Goal: Answer question/provide support

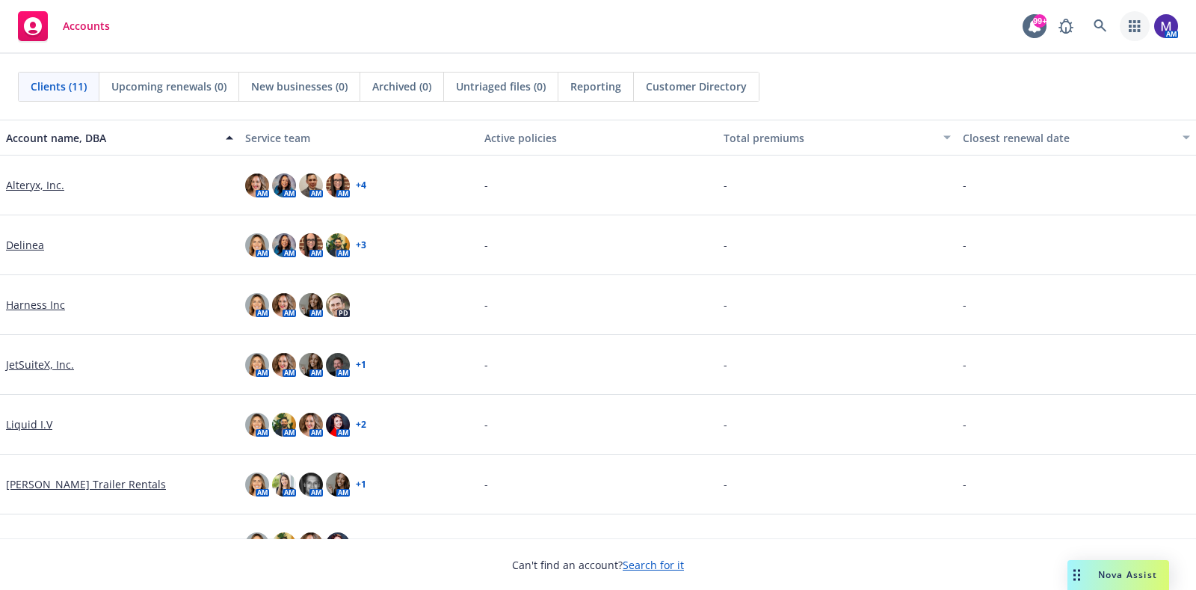
click at [1133, 27] on icon "button" at bounding box center [1134, 26] width 11 height 12
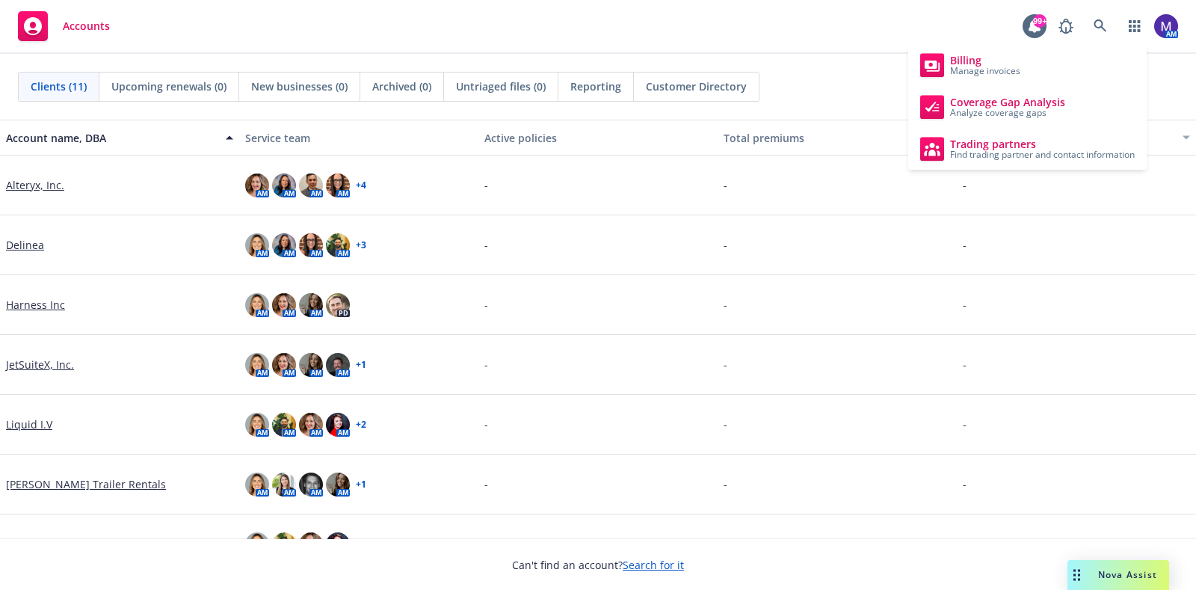
click at [1106, 585] on div "Nova Assist" at bounding box center [1119, 575] width 102 height 30
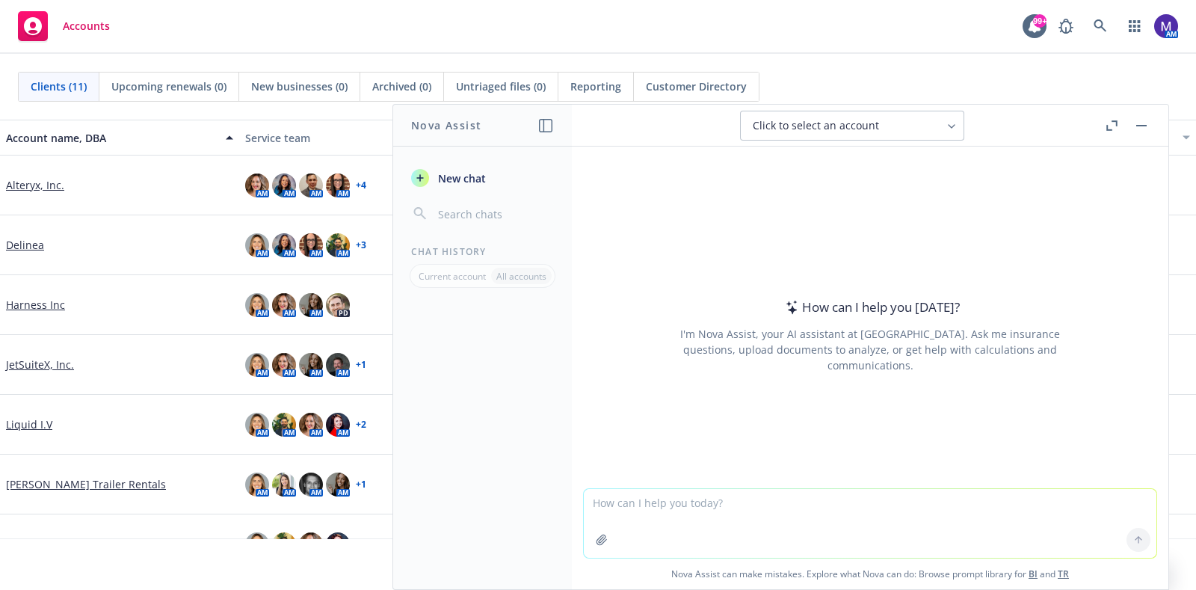
click at [671, 506] on textarea at bounding box center [870, 523] width 573 height 69
click at [865, 121] on span "Click to select an account" at bounding box center [816, 125] width 126 height 15
click at [1107, 121] on icon "button" at bounding box center [1111, 125] width 11 height 10
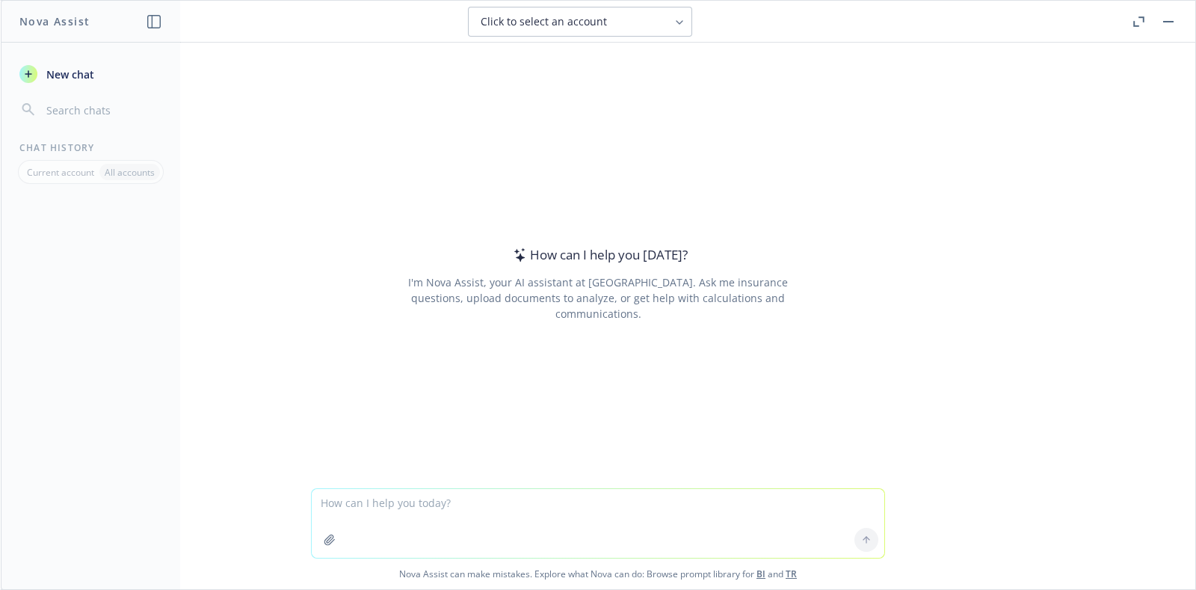
click at [385, 502] on textarea at bounding box center [598, 523] width 573 height 69
type textarea "H"
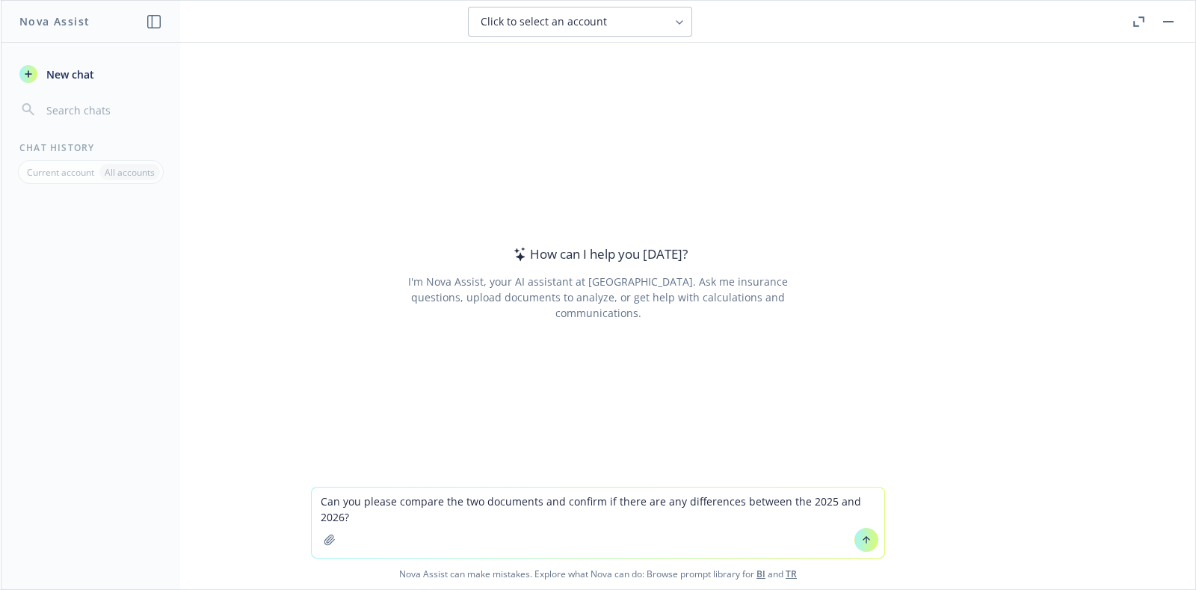
click at [324, 540] on icon "button" at bounding box center [329, 540] width 10 height 10
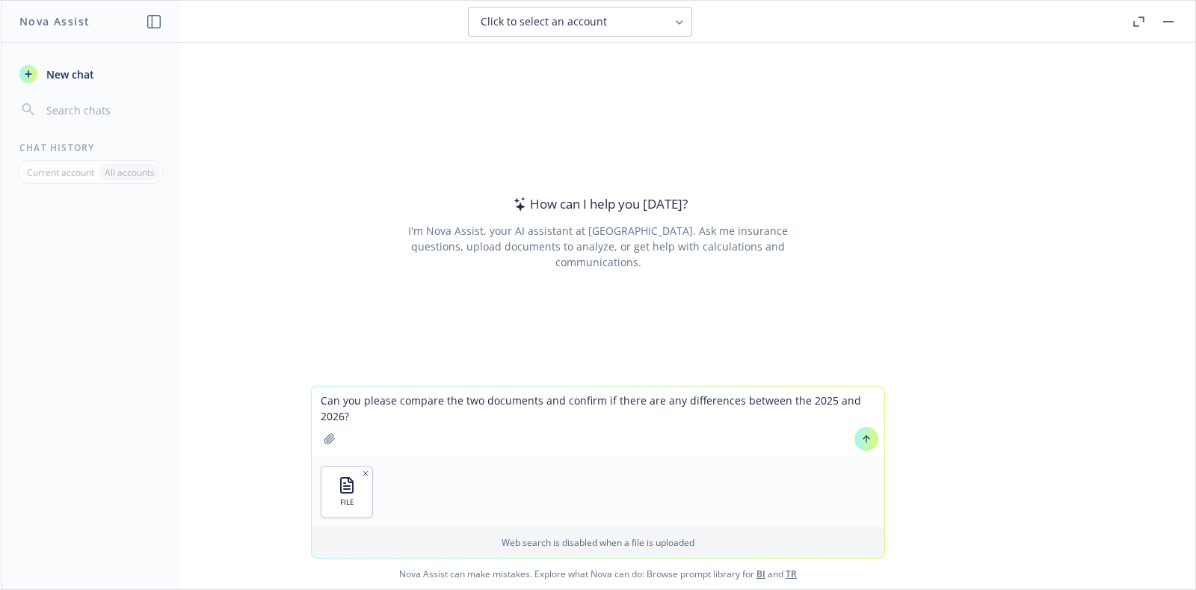
click at [324, 440] on icon "button" at bounding box center [330, 439] width 12 height 12
click at [681, 410] on textarea "Can you please compare the two documents and confirm if there are any differenc…" at bounding box center [598, 421] width 573 height 70
type textarea "Can you please compare the two documents and confirm if there are any differenc…"
click at [861, 443] on icon at bounding box center [866, 439] width 10 height 10
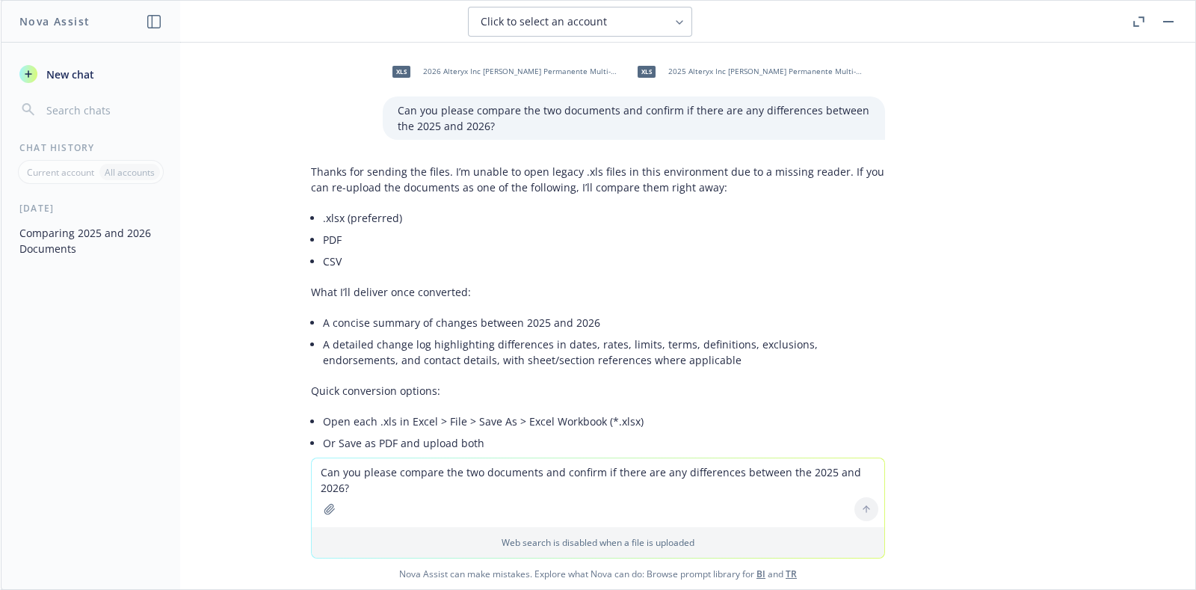
scroll to position [93, 0]
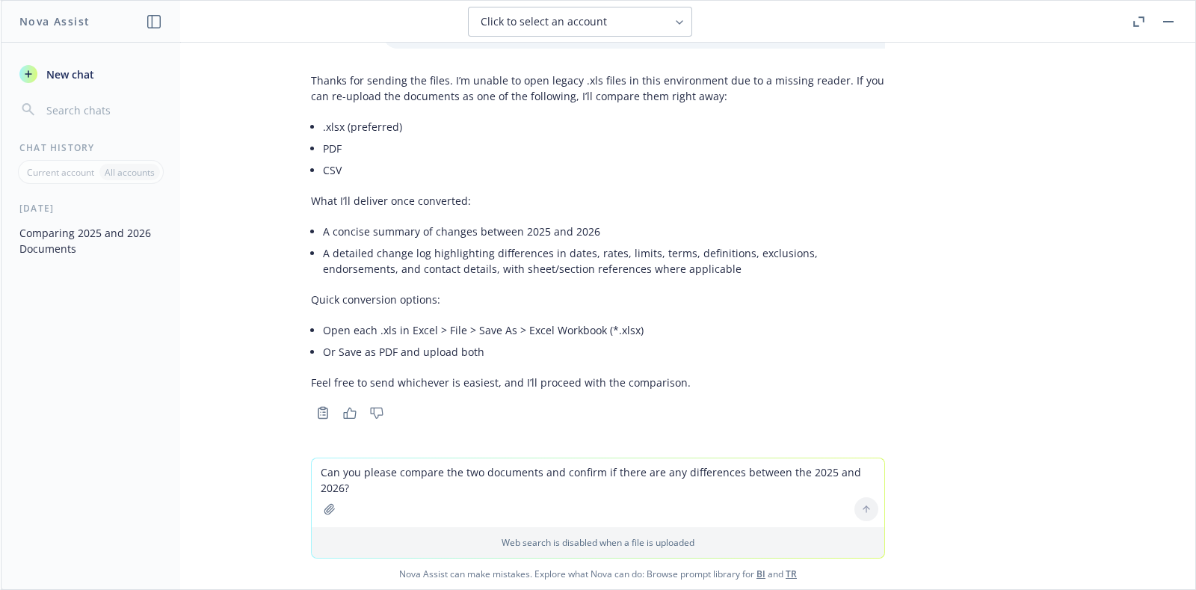
click at [324, 514] on icon "button" at bounding box center [330, 509] width 12 height 12
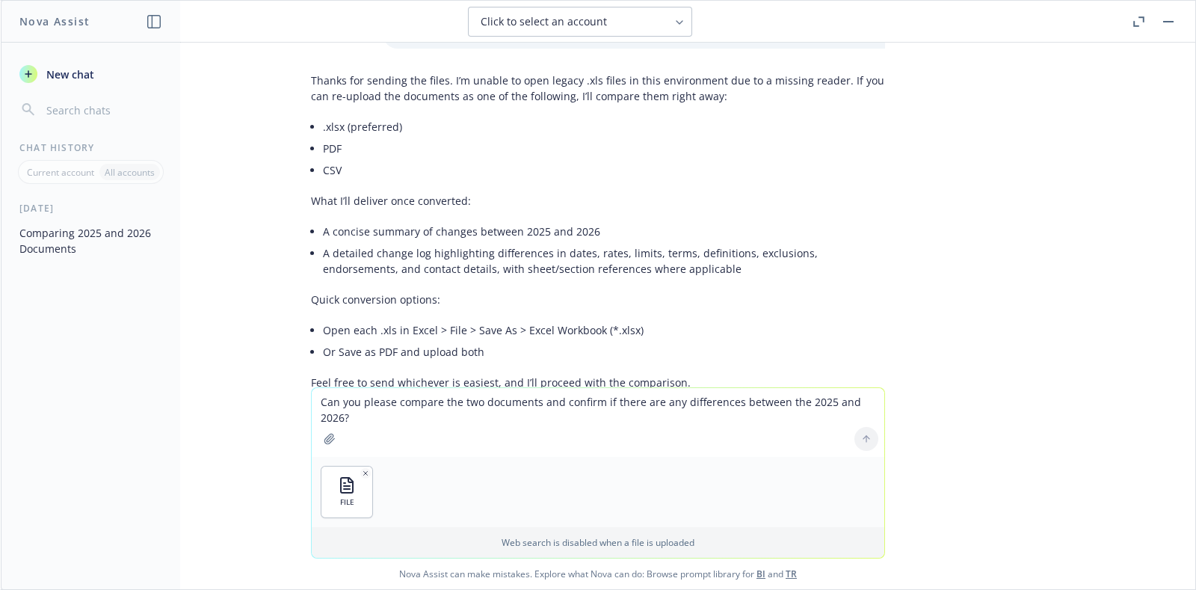
click at [327, 431] on button "button" at bounding box center [330, 439] width 24 height 24
click at [864, 440] on div at bounding box center [866, 439] width 36 height 36
click at [860, 440] on div at bounding box center [866, 439] width 36 height 36
click at [621, 403] on textarea "Can you please compare the two documents and confirm if there are any differenc…" at bounding box center [598, 422] width 573 height 69
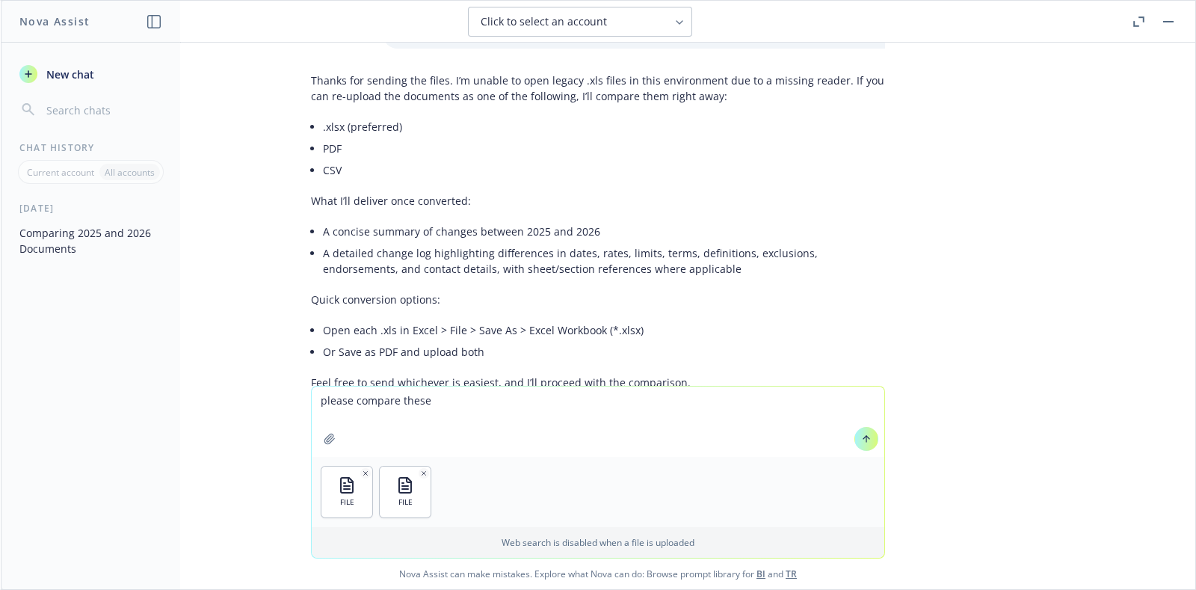
type textarea "please compare these"
click at [865, 440] on button at bounding box center [866, 439] width 24 height 24
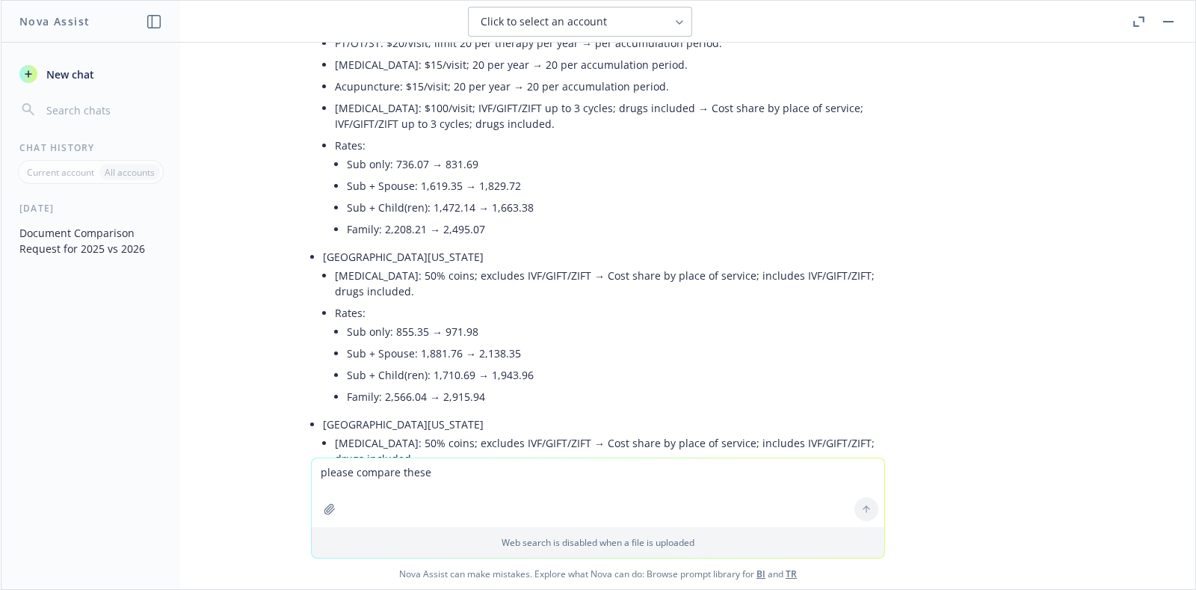
scroll to position [1034, 0]
